Goal: Task Accomplishment & Management: Use online tool/utility

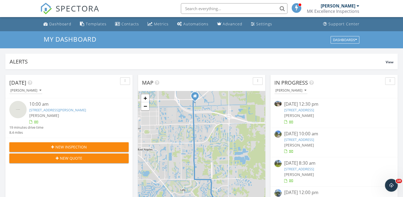
click at [45, 111] on link "8476 Indian Wells Way, Naples, FL 34113" at bounding box center [57, 109] width 57 height 5
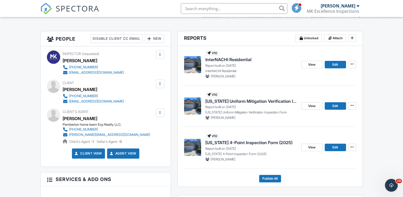
click at [238, 100] on span "[US_STATE] Uniform Mitigation Verification Inspection Form" at bounding box center [251, 101] width 92 height 6
click at [238, 100] on div at bounding box center [201, 98] width 403 height 197
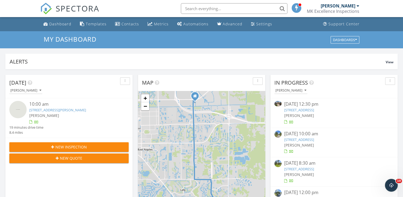
click at [47, 109] on link "[STREET_ADDRESS][PERSON_NAME]" at bounding box center [57, 109] width 57 height 5
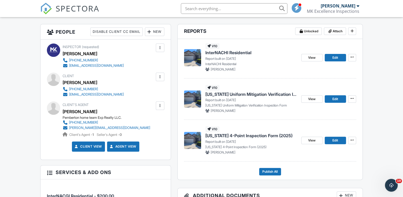
scroll to position [133, 0]
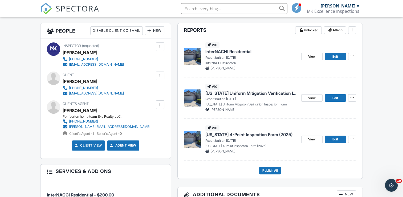
click at [230, 135] on span "[US_STATE] 4-Point Inspection Form (2025)" at bounding box center [248, 134] width 87 height 6
